Goal: Task Accomplishment & Management: Use online tool/utility

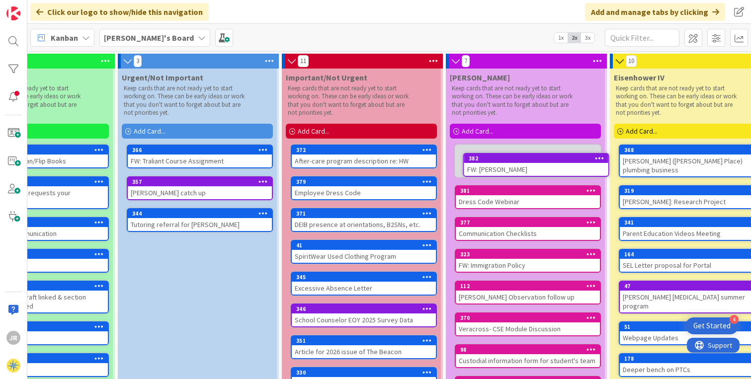
scroll to position [0, 78]
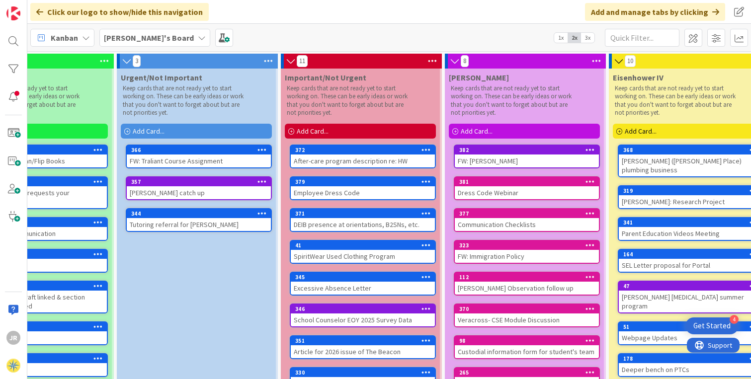
click at [508, 159] on div "FW: [PERSON_NAME]" at bounding box center [527, 161] width 144 height 13
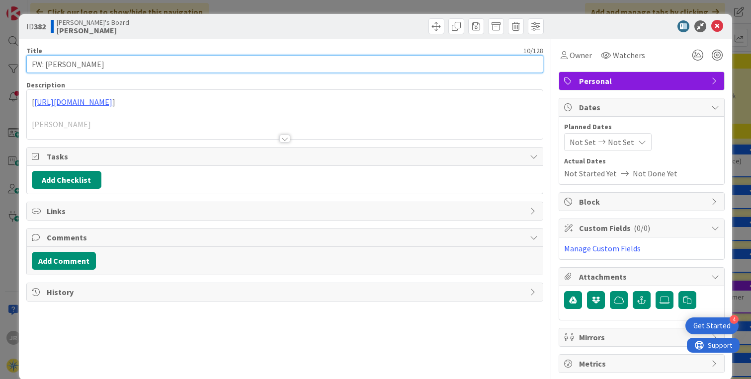
drag, startPoint x: 46, startPoint y: 63, endPoint x: 0, endPoint y: 63, distance: 45.8
click at [0, 63] on div "ID 382 [PERSON_NAME]'s Board [PERSON_NAME] Title 10 / 128 FW: [PERSON_NAME] Des…" at bounding box center [375, 189] width 751 height 379
click at [69, 65] on input "[PERSON_NAME]" at bounding box center [284, 64] width 517 height 18
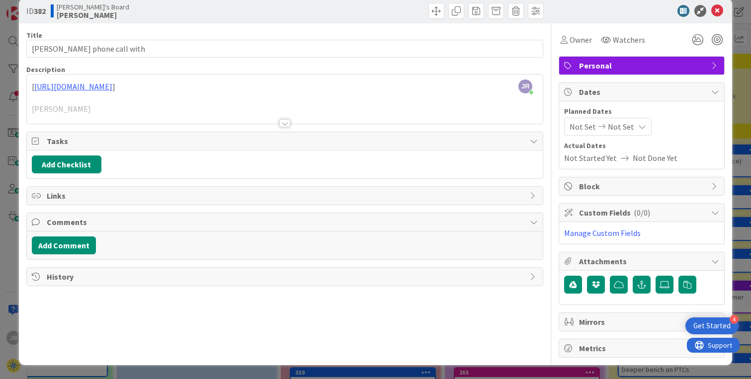
click at [279, 123] on div at bounding box center [284, 123] width 11 height 8
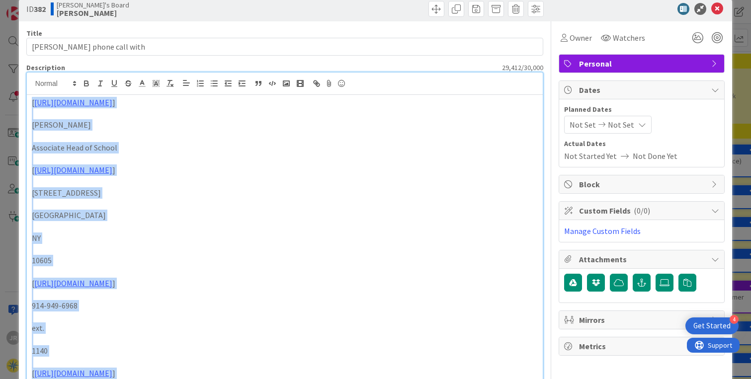
scroll to position [0, 0]
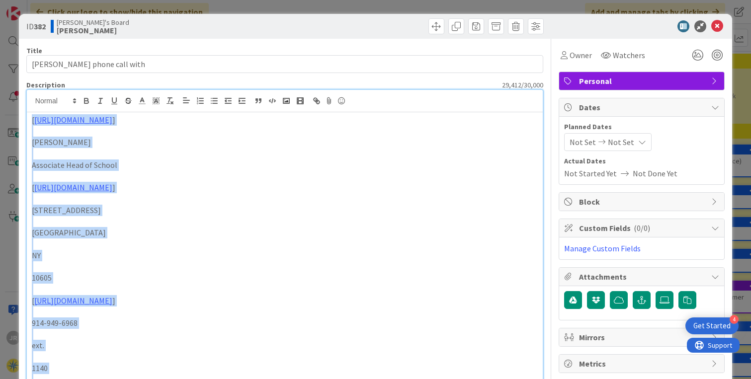
drag, startPoint x: 32, startPoint y: 229, endPoint x: 18, endPoint y: 120, distance: 109.8
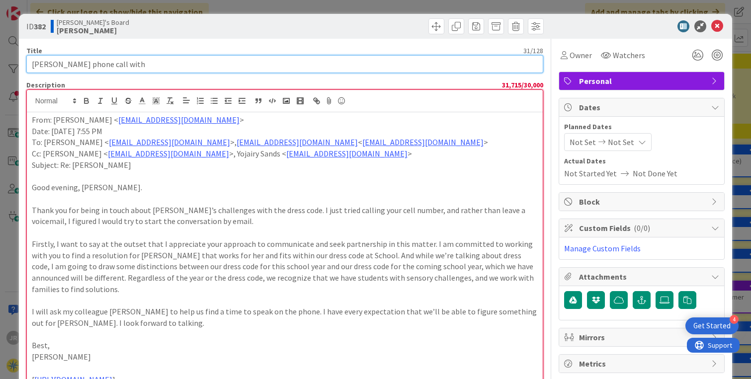
click at [41, 63] on input "[PERSON_NAME] phone call with" at bounding box center [284, 64] width 517 height 18
click at [139, 68] on input "[PERSON_NAME] phone call with" at bounding box center [284, 64] width 517 height 18
type input "[PERSON_NAME] phone call"
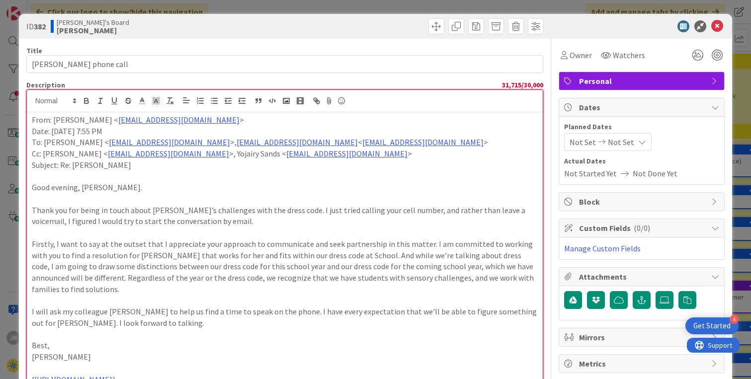
click at [32, 122] on p "From: [PERSON_NAME] < [EMAIL_ADDRESS][DOMAIN_NAME] >" at bounding box center [285, 119] width 506 height 11
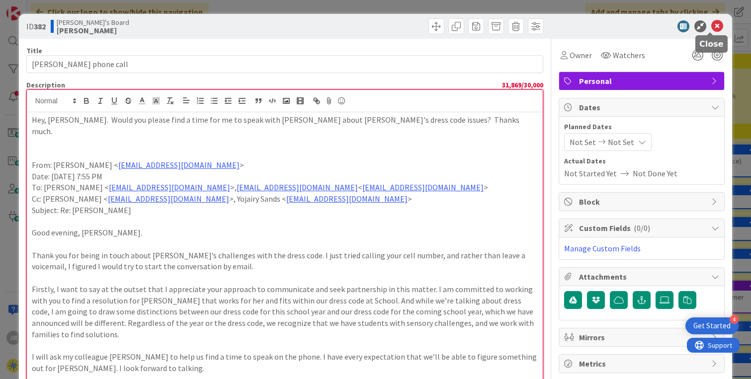
click at [712, 26] on icon at bounding box center [718, 26] width 12 height 12
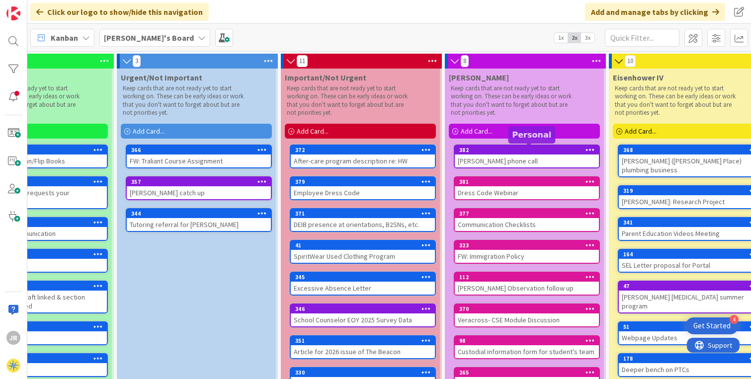
click at [570, 150] on div "382" at bounding box center [530, 150] width 140 height 7
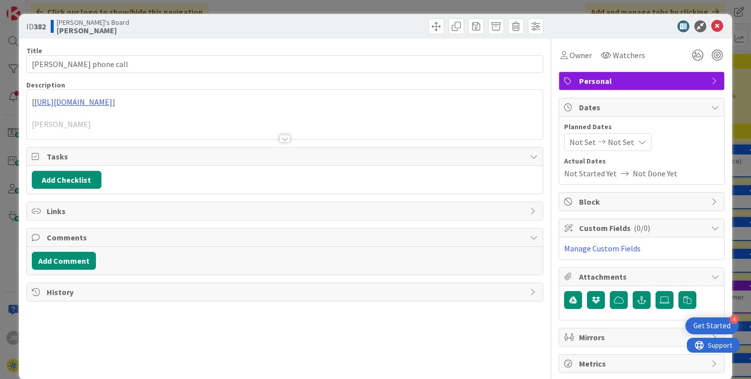
click at [595, 81] on span "Personal" at bounding box center [642, 81] width 127 height 12
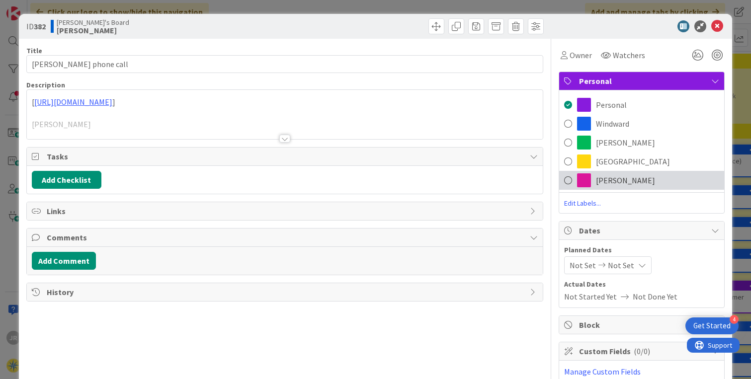
click at [586, 182] on div "[PERSON_NAME]" at bounding box center [641, 180] width 165 height 19
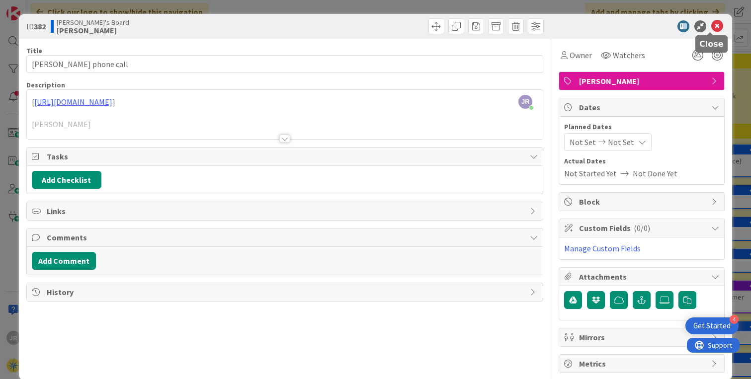
click at [712, 24] on icon at bounding box center [718, 26] width 12 height 12
